Goal: Task Accomplishment & Management: Use online tool/utility

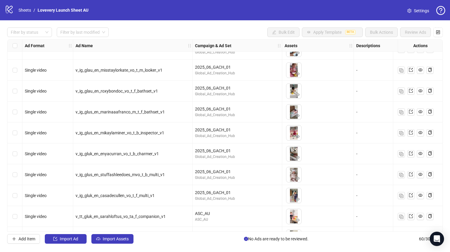
scroll to position [926, 0]
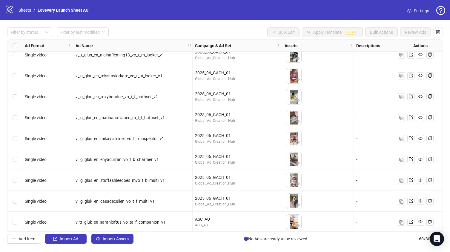
click at [112, 181] on span "v_ig_glus_en_stuffashleedoes_mvo_t_b_multi_v1" at bounding box center [120, 180] width 89 height 5
drag, startPoint x: 128, startPoint y: 181, endPoint x: 101, endPoint y: 180, distance: 26.9
click at [101, 180] on span "v_ig_glus_en_stuffashleedoes_mvo_t_b_multi_v1" at bounding box center [120, 180] width 89 height 5
copy span "stuffashleedoes"
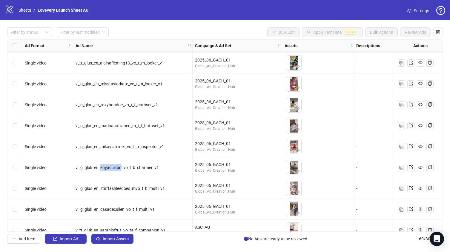
drag, startPoint x: 121, startPoint y: 167, endPoint x: 101, endPoint y: 167, distance: 20.3
click at [101, 167] on span "v_ig_gluk_en_enyacurran_vo_t_b_charmer_v1" at bounding box center [117, 167] width 83 height 5
copy span "enyacurran"
click at [299, 170] on icon "eye" at bounding box center [297, 171] width 4 height 4
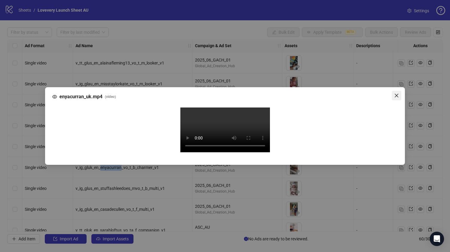
click at [401, 93] on span "Close" at bounding box center [397, 95] width 10 height 5
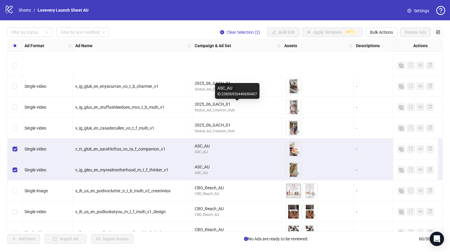
scroll to position [1076, 0]
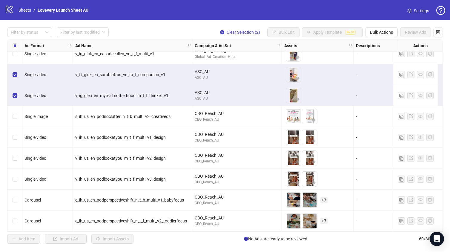
click at [159, 119] on div "s_ih_us_en_podnoclutter_n_t_b_multi_v2_creativeos" at bounding box center [132, 116] width 119 height 21
drag, startPoint x: 178, startPoint y: 114, endPoint x: 84, endPoint y: 110, distance: 94.1
click at [84, 110] on div "s_ih_us_en_podnoclutter_n_t_b_multi_v2_creativeos" at bounding box center [132, 116] width 119 height 21
copy span "s_ih_us_en_podnoclutter_n_t_b_multi_v2_creativeos"
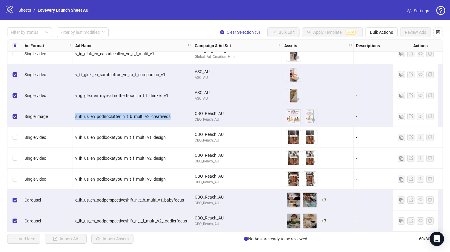
click at [150, 118] on div "s_ih_us_en_podnoclutter_n_t_b_multi_v2_creativeos" at bounding box center [132, 116] width 119 height 21
click at [147, 114] on span "s_ih_us_en_podnoclutter_n_t_b_multi_v2_creativeos" at bounding box center [122, 116] width 95 height 5
copy span "s_ih_us_en_podnoclutter_n_t_b_multi_v2_creativeos"
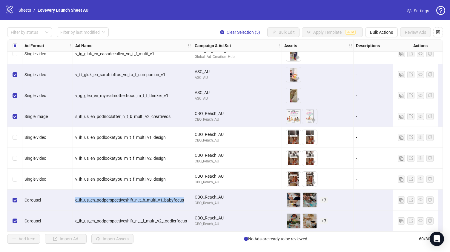
drag, startPoint x: 75, startPoint y: 198, endPoint x: 185, endPoint y: 198, distance: 110.1
click at [185, 198] on div "c_ih_us_en_podperspectiveshift_n_t_b_multi_v1_babyfocus" at bounding box center [132, 200] width 119 height 21
copy span "c_ih_us_en_podperspectiveshift_n_t_b_multi_v1_babyfocus"
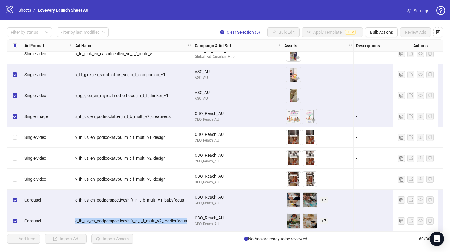
drag, startPoint x: 76, startPoint y: 218, endPoint x: 188, endPoint y: 215, distance: 112.2
click at [188, 218] on div "c_ih_us_en_podperspectiveshift_n_t_f_multi_v2_toddlerfocus" at bounding box center [132, 221] width 114 height 7
copy span "c_ih_us_en_podperspectiveshift_n_t_f_multi_v2_toddlerfocus"
click at [99, 171] on div "v_ih_us_en_podlookatyou_m_t_f_multi_v3_design" at bounding box center [132, 179] width 119 height 21
click at [383, 27] on button "Bulk Actions" at bounding box center [381, 32] width 33 height 10
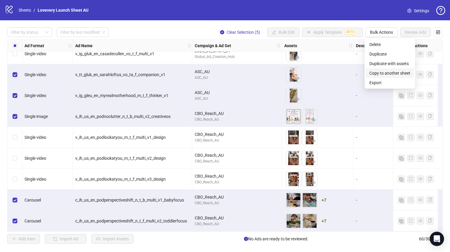
click at [377, 72] on span "Copy to another sheet" at bounding box center [389, 73] width 41 height 7
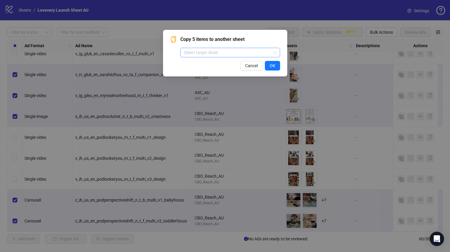
click at [224, 54] on input "search" at bounding box center [227, 52] width 87 height 9
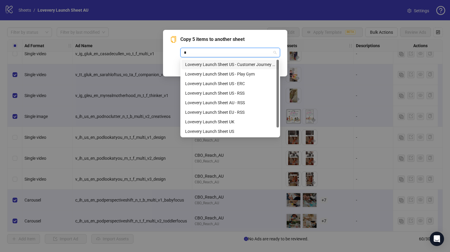
type input "**"
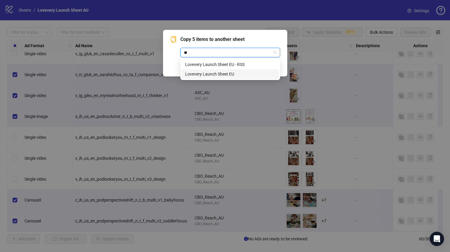
click at [236, 74] on div "Lovevery Launch Sheet EU" at bounding box center [230, 74] width 90 height 7
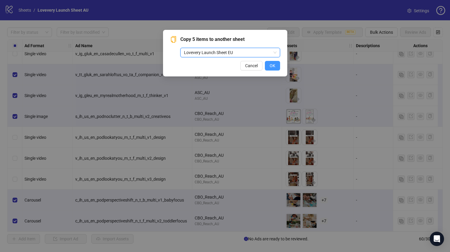
click at [272, 65] on span "OK" at bounding box center [272, 65] width 6 height 5
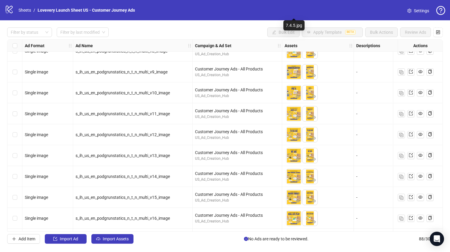
scroll to position [1347, 0]
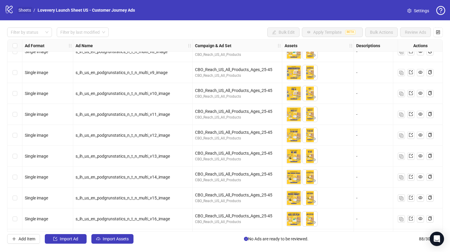
click at [26, 10] on link "Sheets" at bounding box center [24, 10] width 15 height 7
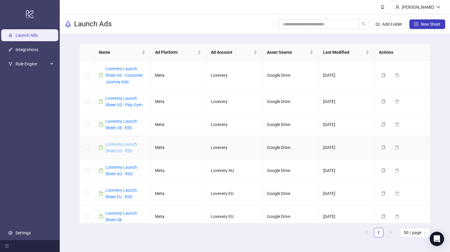
click at [124, 151] on link "Lovevery Launch Sheet US - RSS" at bounding box center [121, 147] width 32 height 11
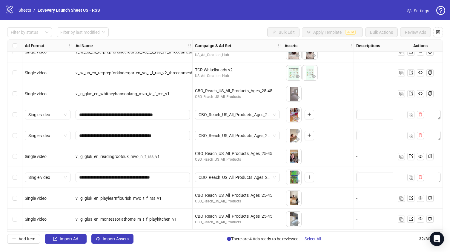
scroll to position [491, 0]
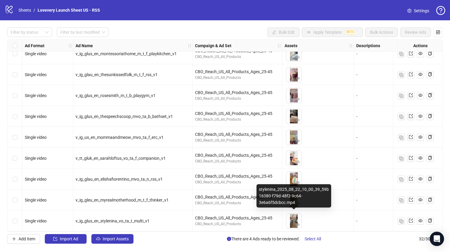
click at [293, 216] on img at bounding box center [293, 220] width 15 height 15
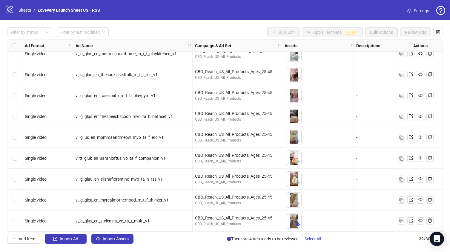
click at [298, 222] on icon "eye" at bounding box center [297, 224] width 4 height 4
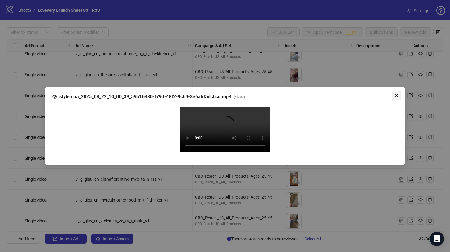
click at [397, 91] on button "Close" at bounding box center [397, 96] width 10 height 10
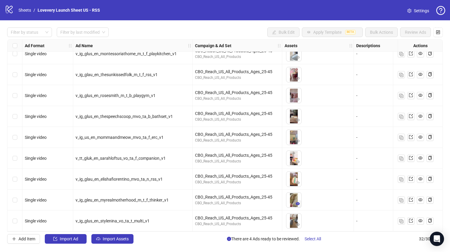
click at [298, 201] on icon "eye" at bounding box center [297, 203] width 4 height 4
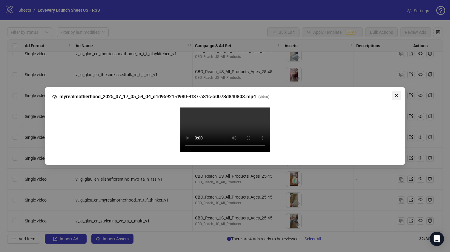
click at [396, 91] on button "Close" at bounding box center [397, 96] width 10 height 10
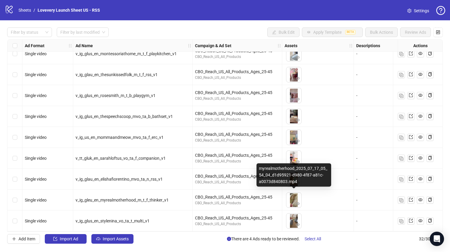
click at [292, 199] on img at bounding box center [293, 199] width 15 height 15
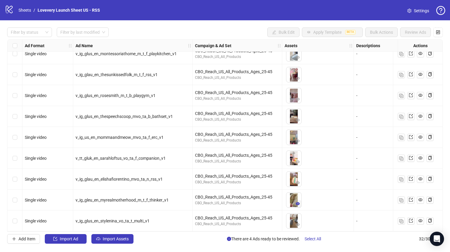
click at [296, 202] on icon "eye" at bounding box center [297, 203] width 4 height 3
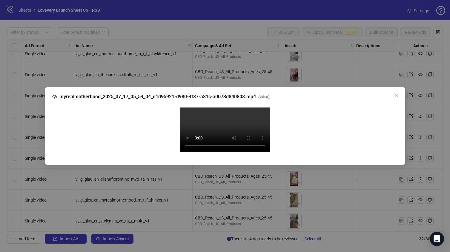
click at [232, 148] on video "Your browser does not support the video tag." at bounding box center [225, 129] width 90 height 45
click at [397, 93] on icon "close" at bounding box center [396, 95] width 5 height 5
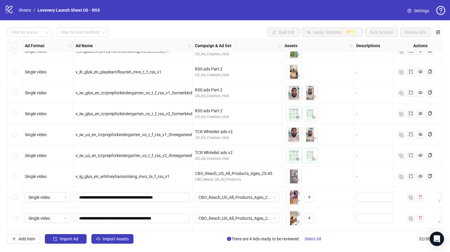
scroll to position [236, 0]
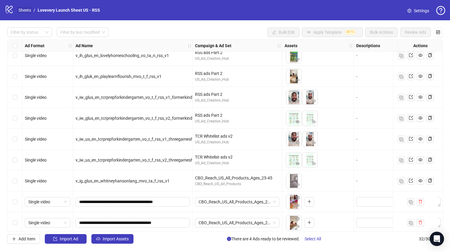
click at [22, 11] on link "Sheets" at bounding box center [24, 10] width 15 height 7
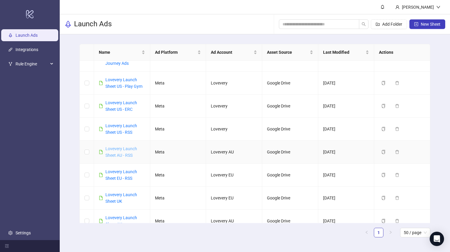
scroll to position [74, 0]
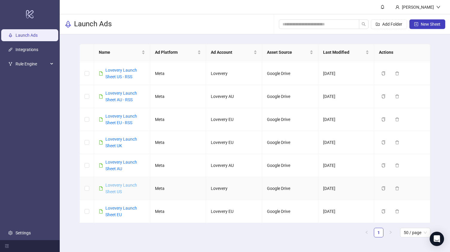
click at [125, 185] on link "Lovevery Launch Sheet US" at bounding box center [121, 188] width 32 height 11
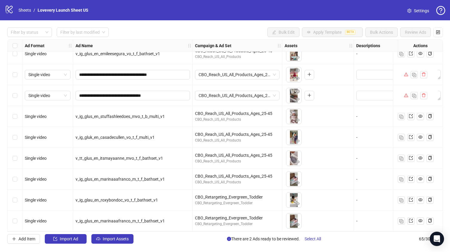
scroll to position [1153, 0]
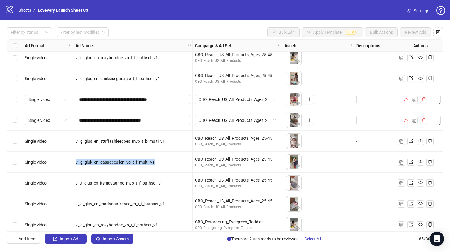
drag, startPoint x: 159, startPoint y: 161, endPoint x: 51, endPoint y: 159, distance: 108.1
copy div "v_ig_gluk_en_casadecullen_vo_t_f_multi_v1"
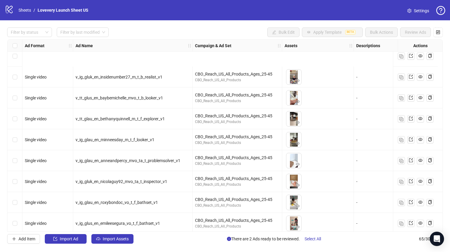
scroll to position [1181, 0]
